Goal: Task Accomplishment & Management: Use online tool/utility

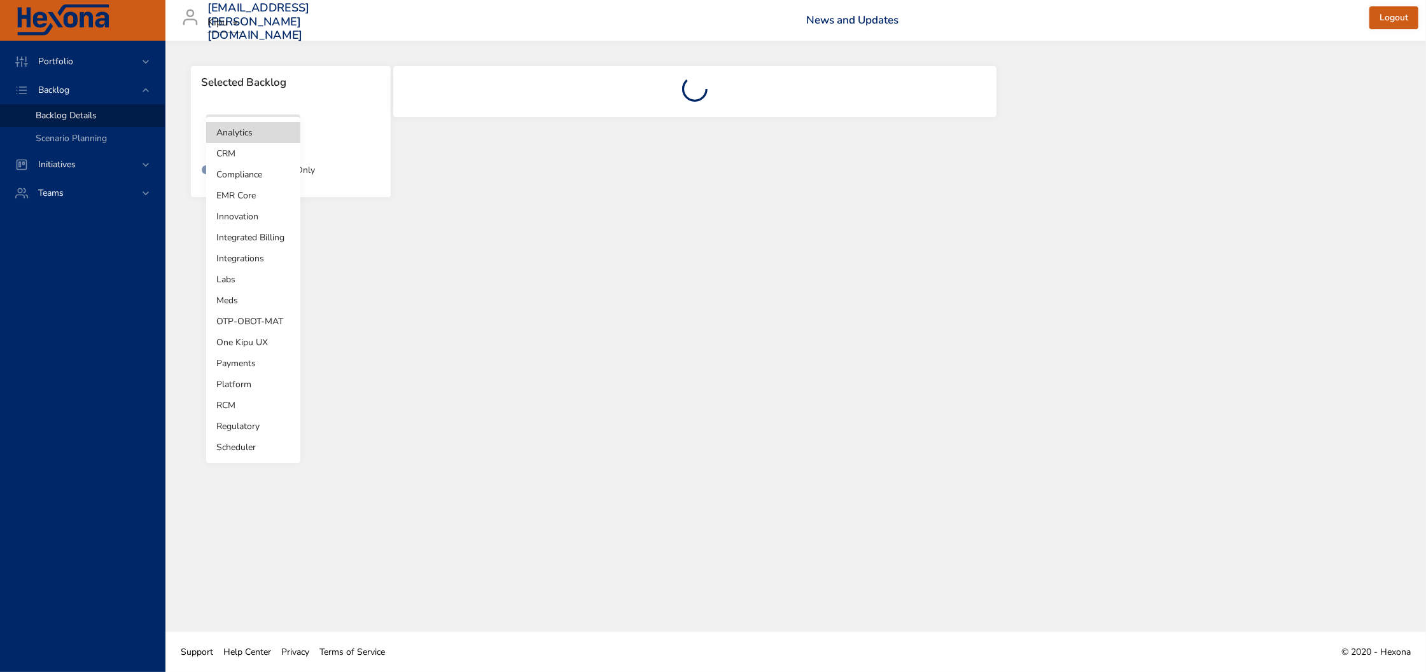
click at [267, 131] on body "Portfolio Backlog Backlog Details Scenario Planning Initiatives Teams [EMAIL_AD…" at bounding box center [713, 336] width 1426 height 672
click at [230, 220] on li "Innovation" at bounding box center [253, 216] width 94 height 21
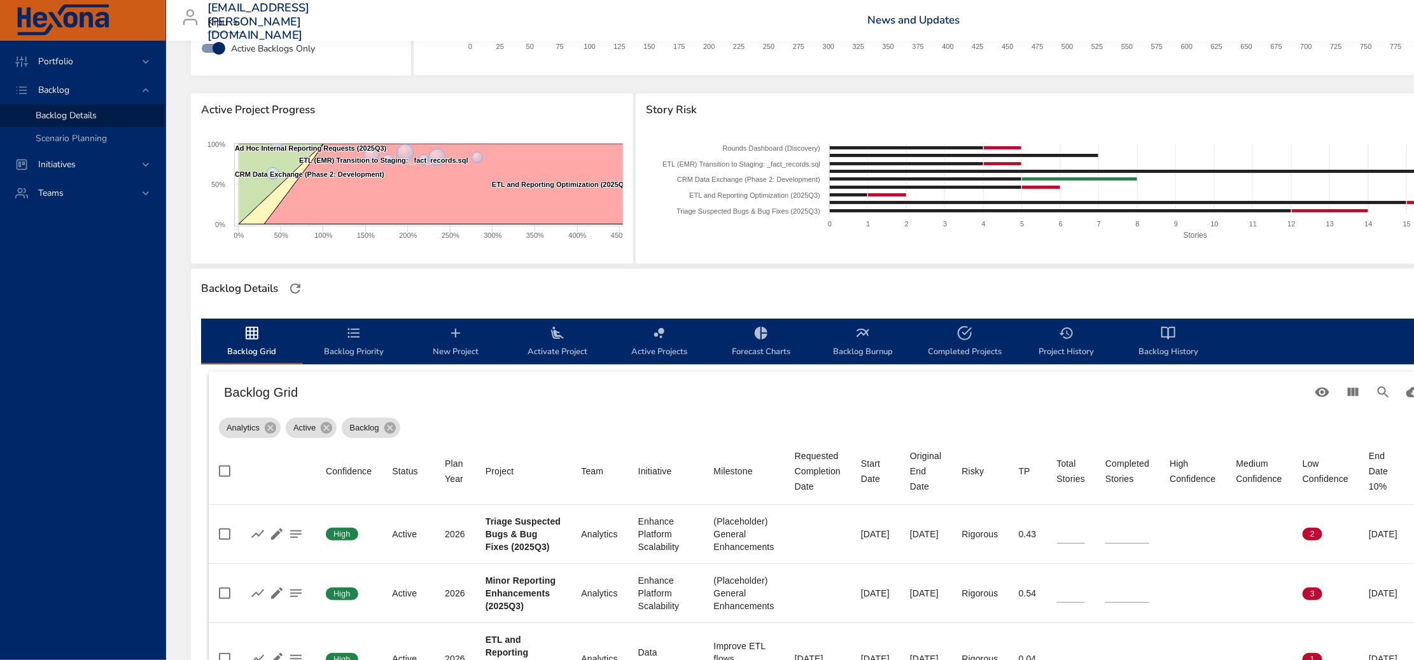
scroll to position [125, 0]
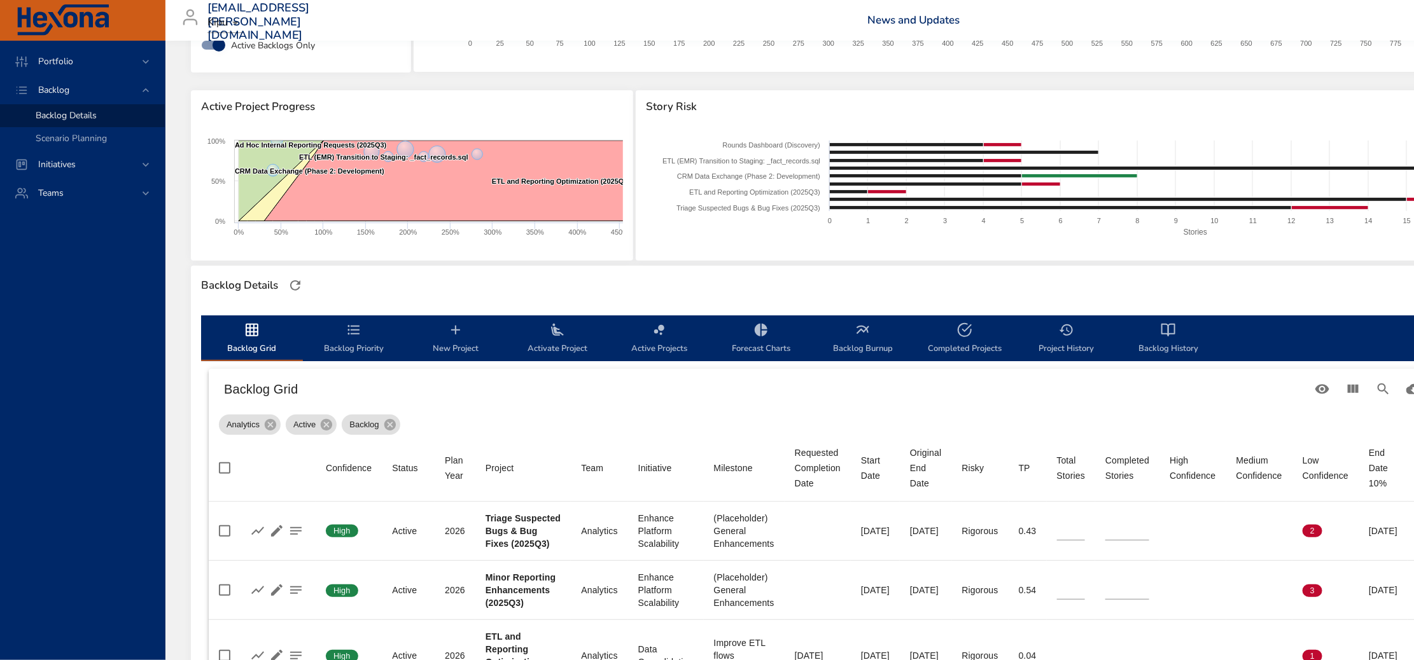
type input "**"
type input "*"
type input "**"
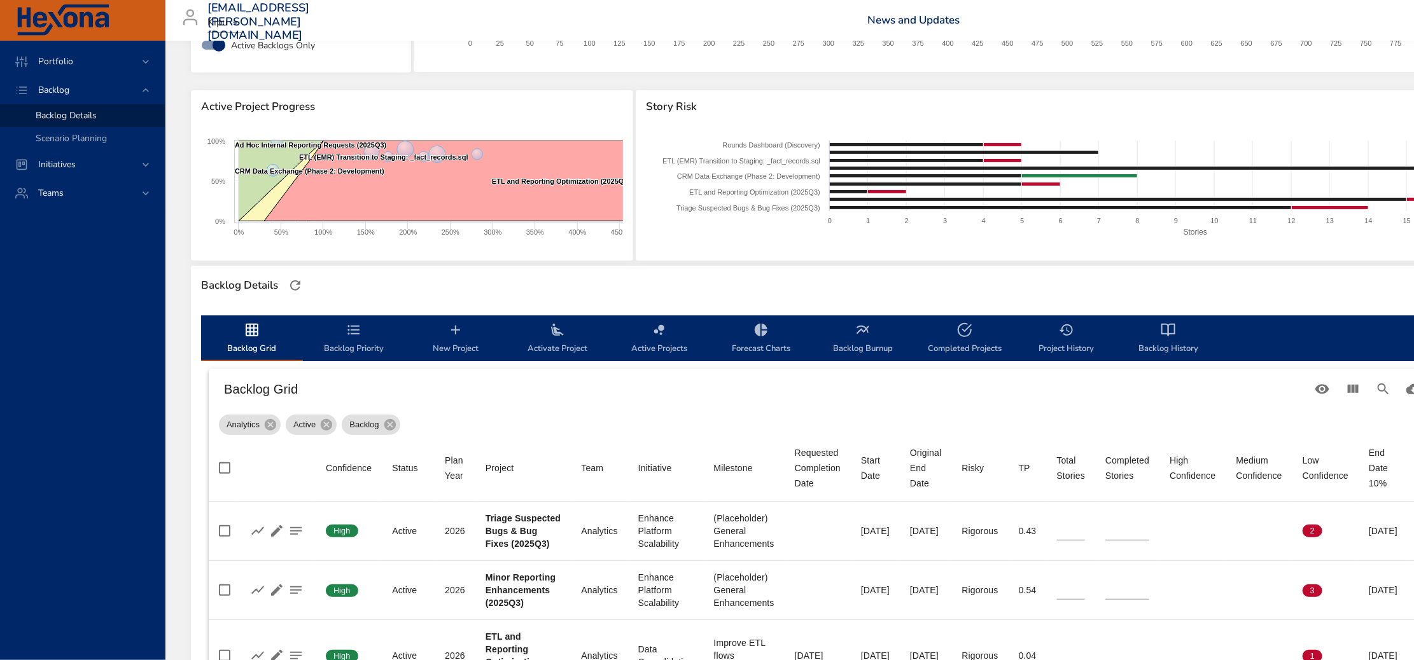
type input "**"
type input "*"
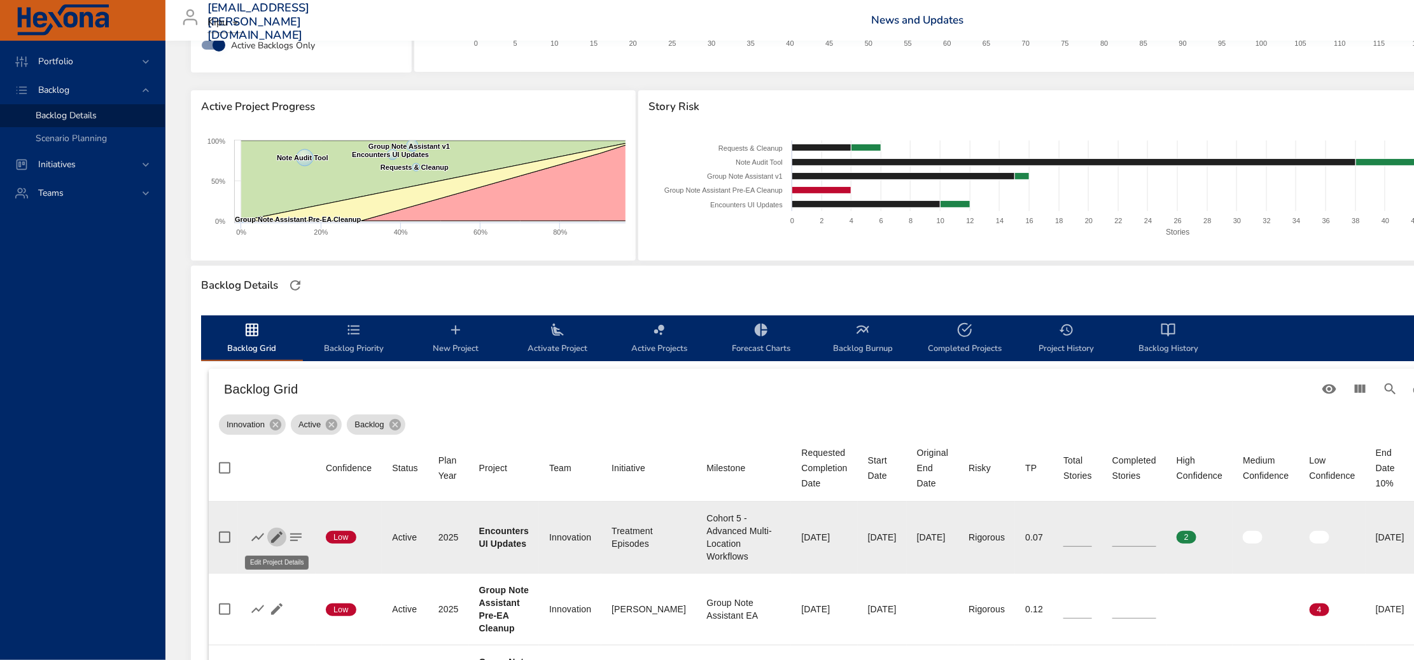
click at [278, 536] on icon "button" at bounding box center [276, 537] width 11 height 11
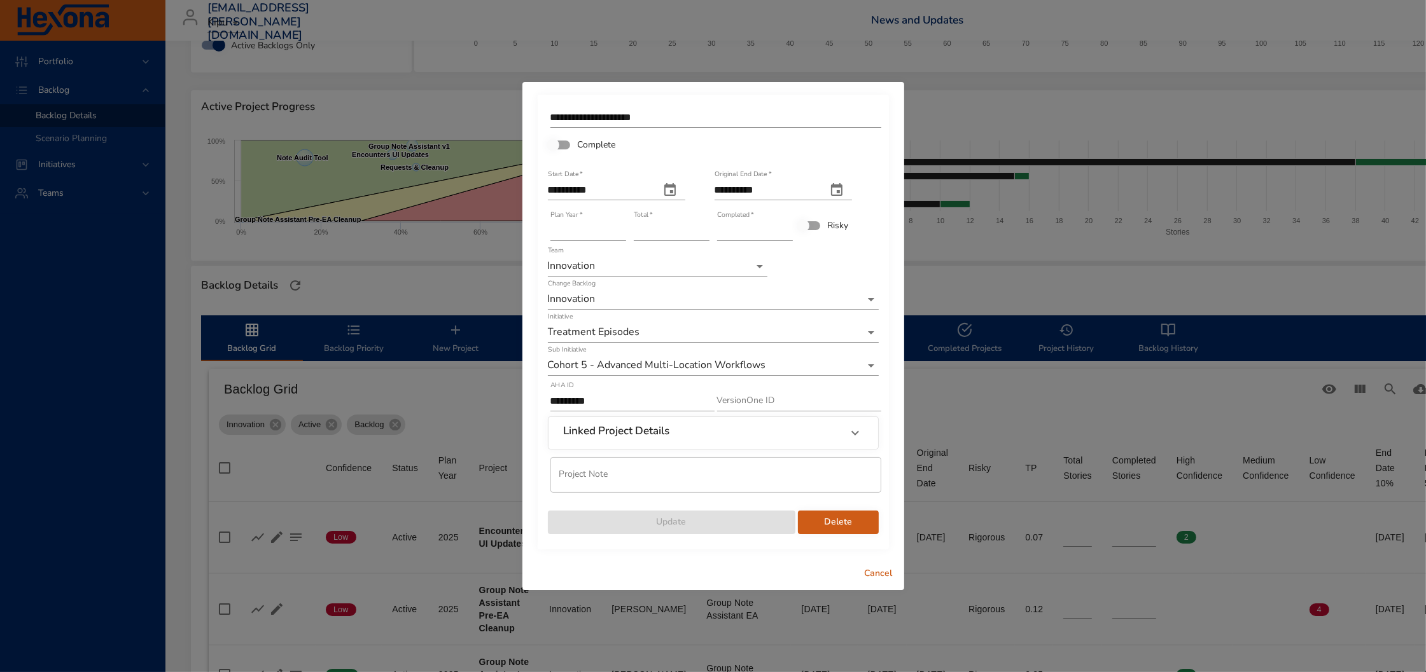
click at [877, 570] on span "Cancel" at bounding box center [878, 574] width 31 height 16
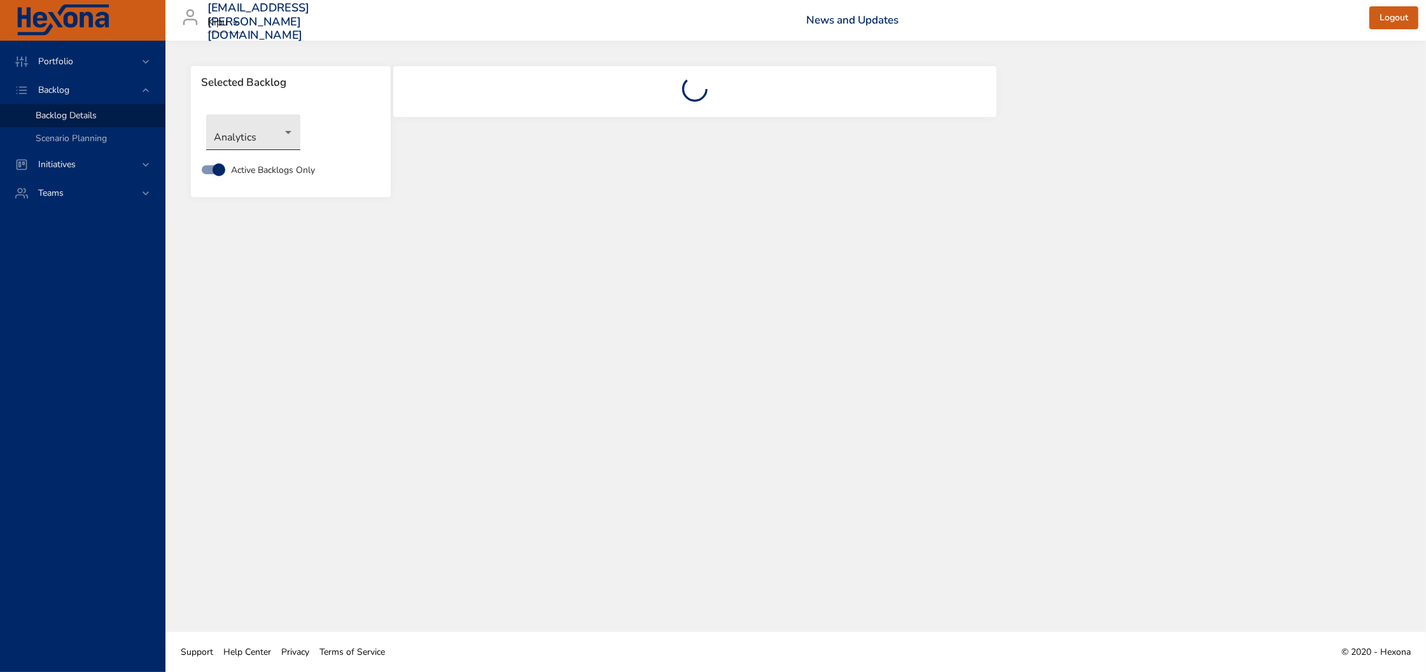
click at [256, 136] on body "Portfolio Backlog Backlog Details Scenario Planning Initiatives Teams [EMAIL_AD…" at bounding box center [713, 336] width 1426 height 672
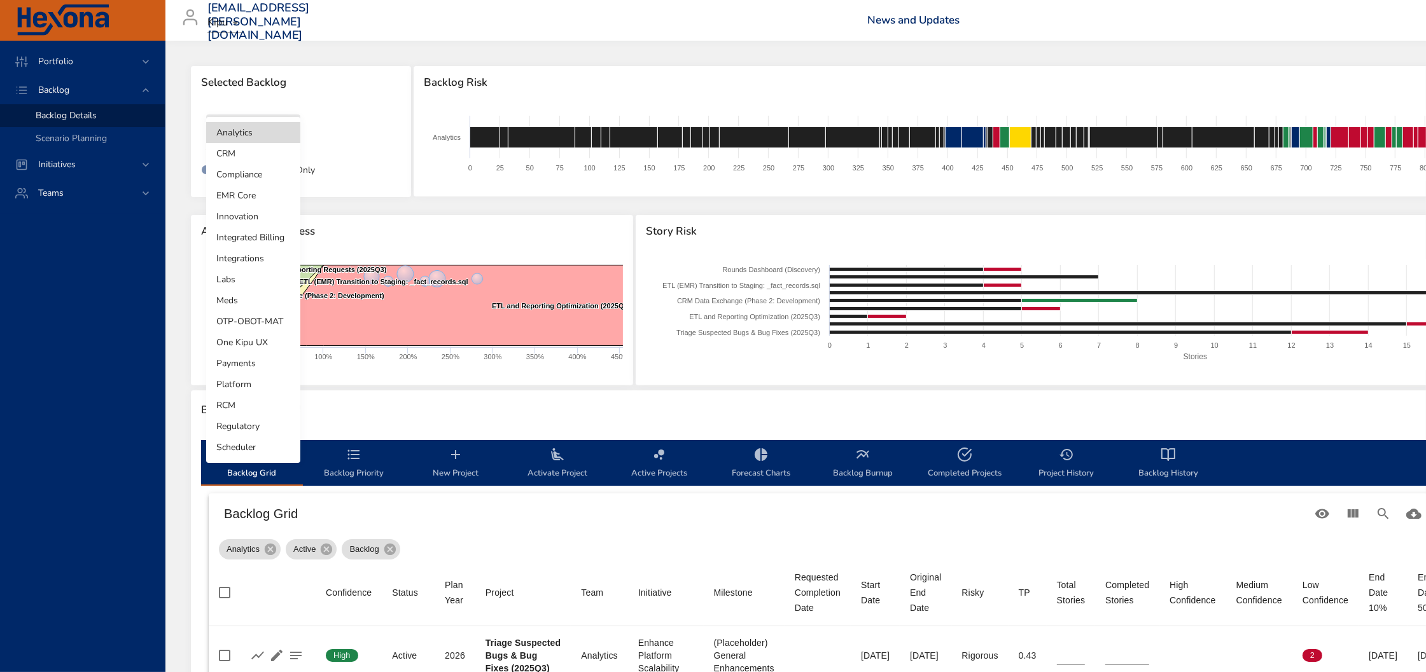
click at [266, 207] on li "Innovation" at bounding box center [253, 216] width 94 height 21
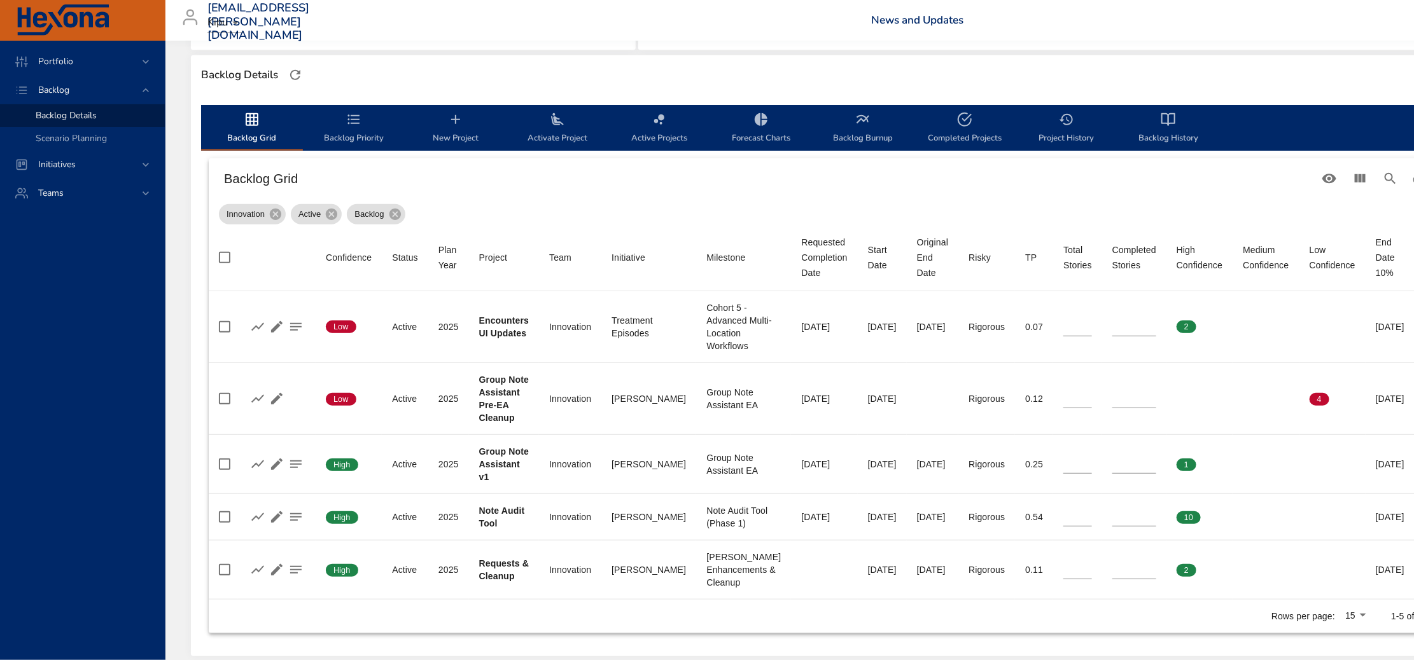
scroll to position [358, 0]
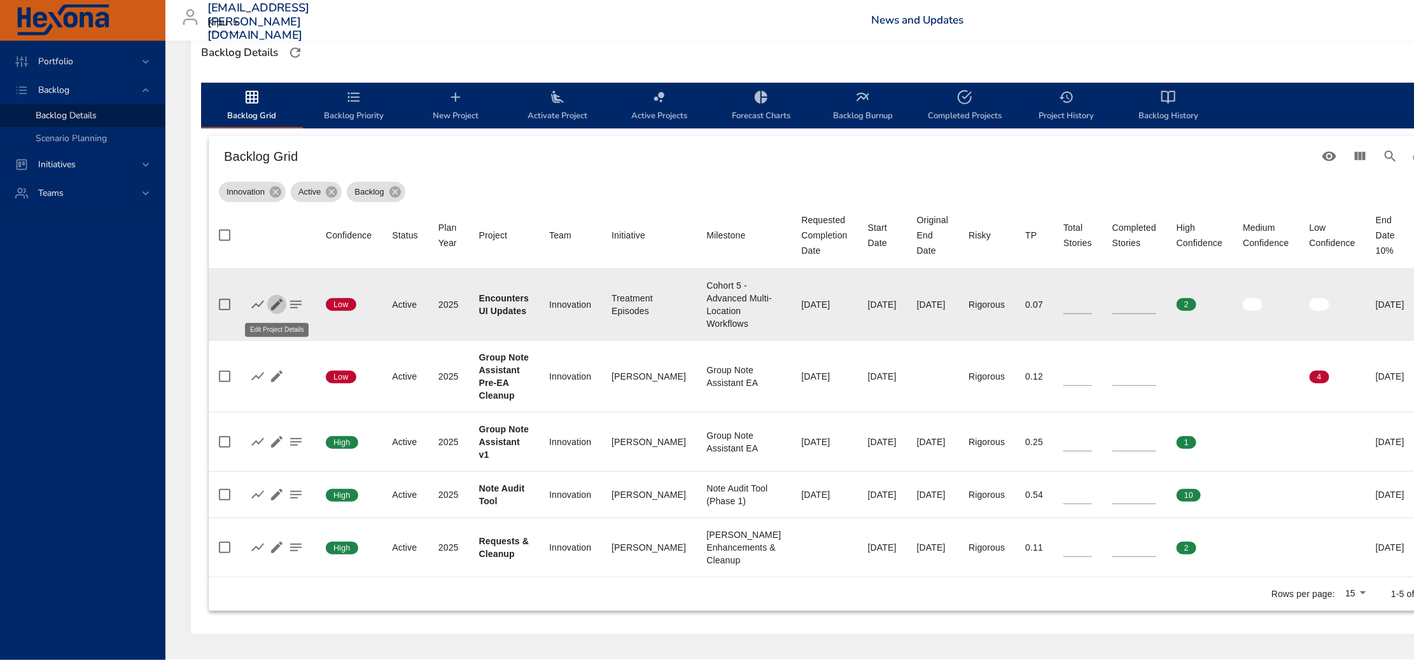
click at [274, 300] on icon "button" at bounding box center [276, 304] width 15 height 15
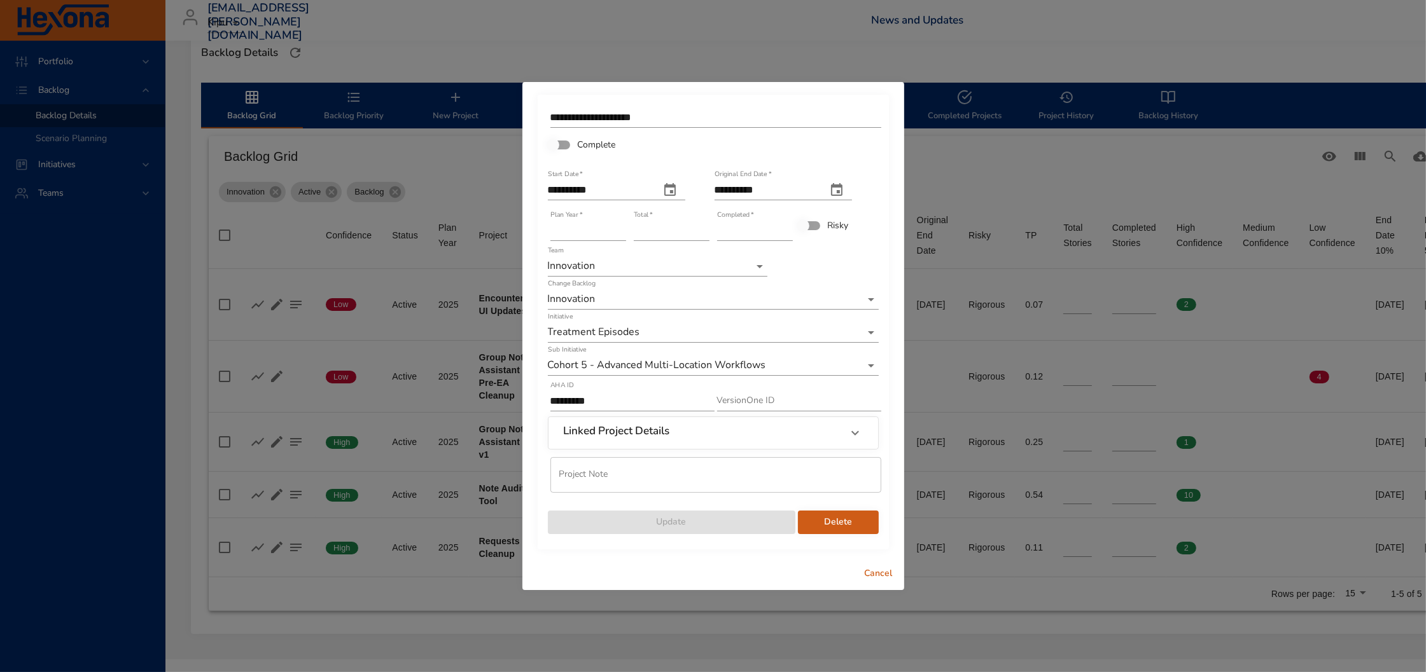
click at [879, 571] on span "Cancel" at bounding box center [878, 574] width 31 height 16
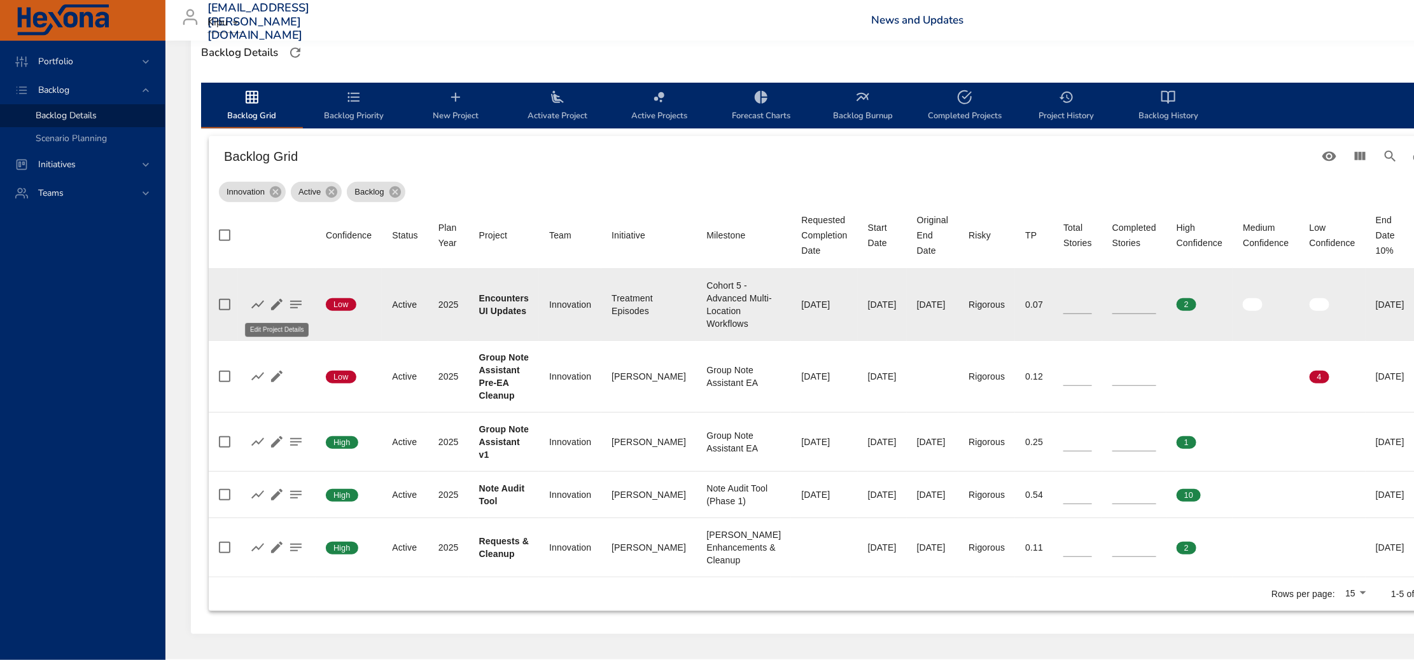
click at [279, 301] on icon "button" at bounding box center [276, 304] width 15 height 15
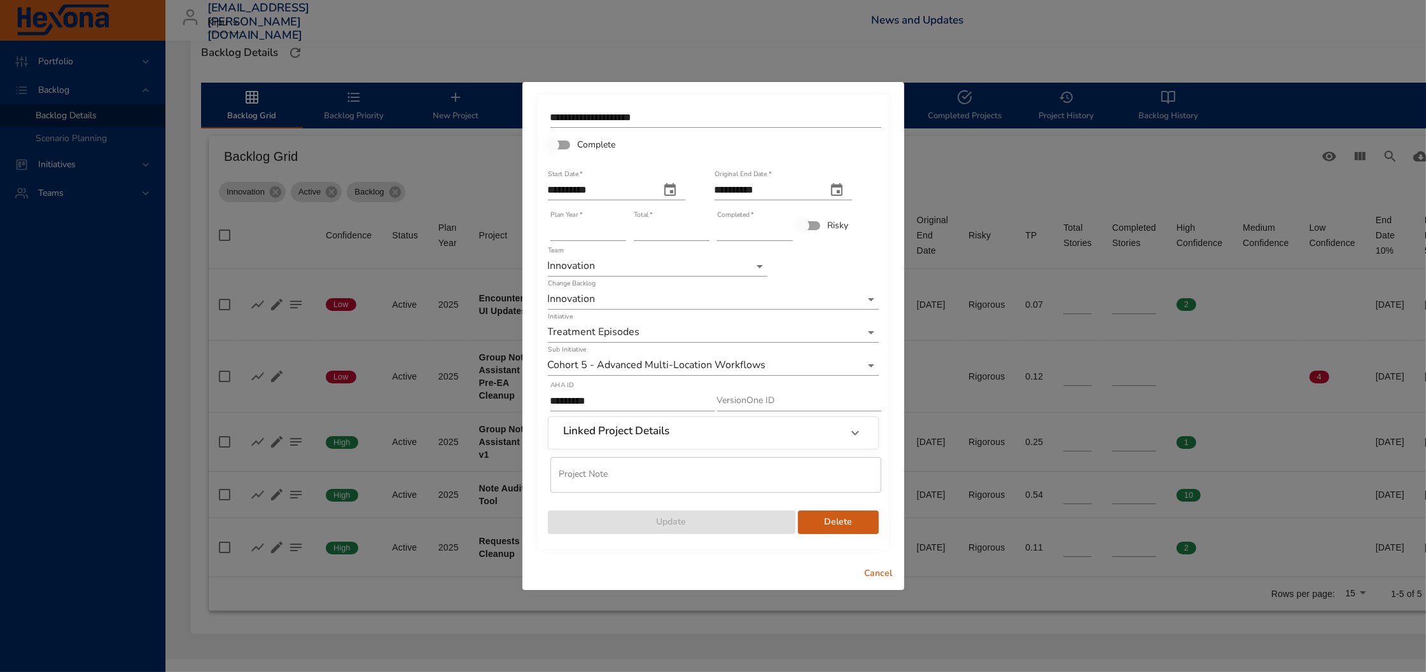
click at [880, 575] on span "Cancel" at bounding box center [878, 574] width 31 height 16
